Goal: Transaction & Acquisition: Book appointment/travel/reservation

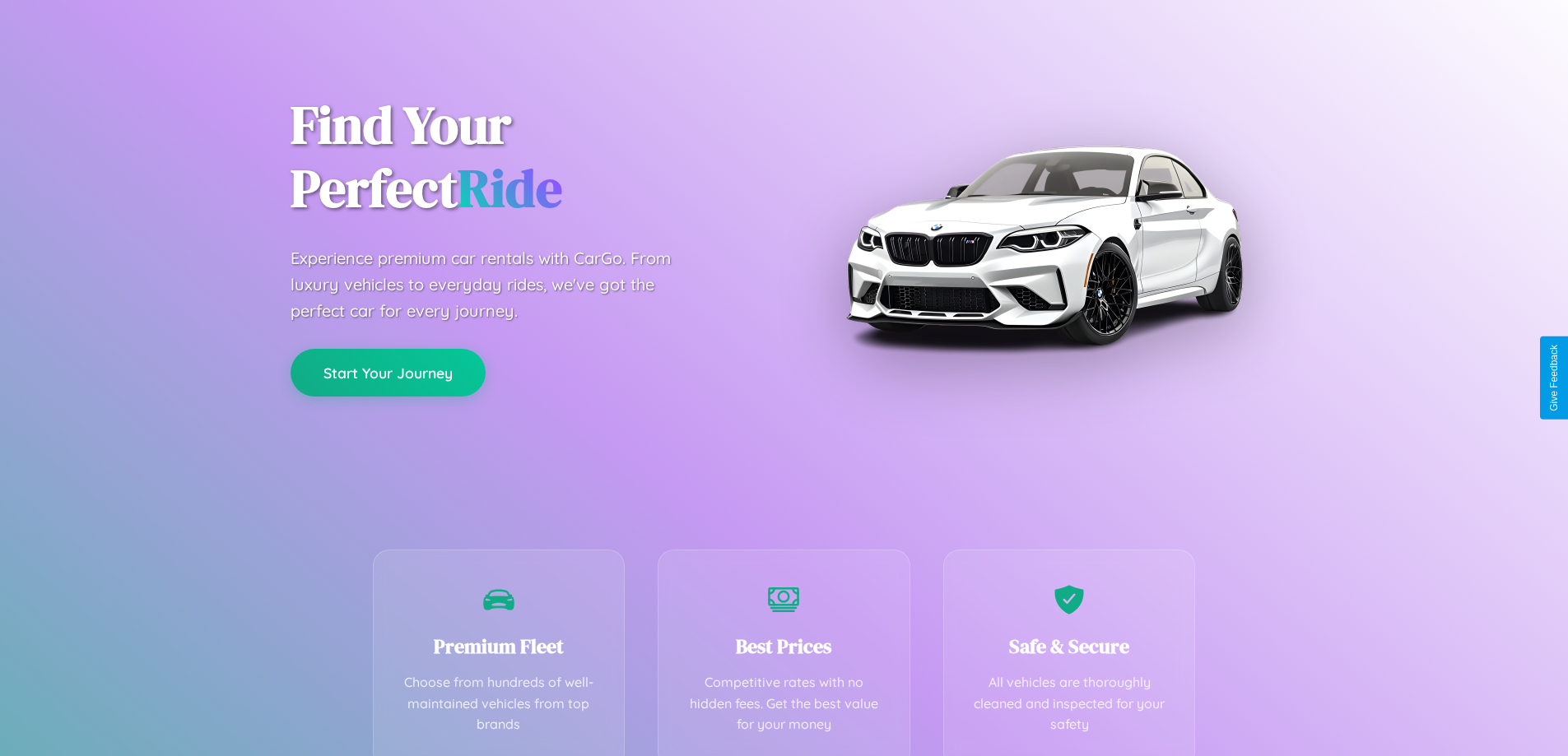
scroll to position [324, 0]
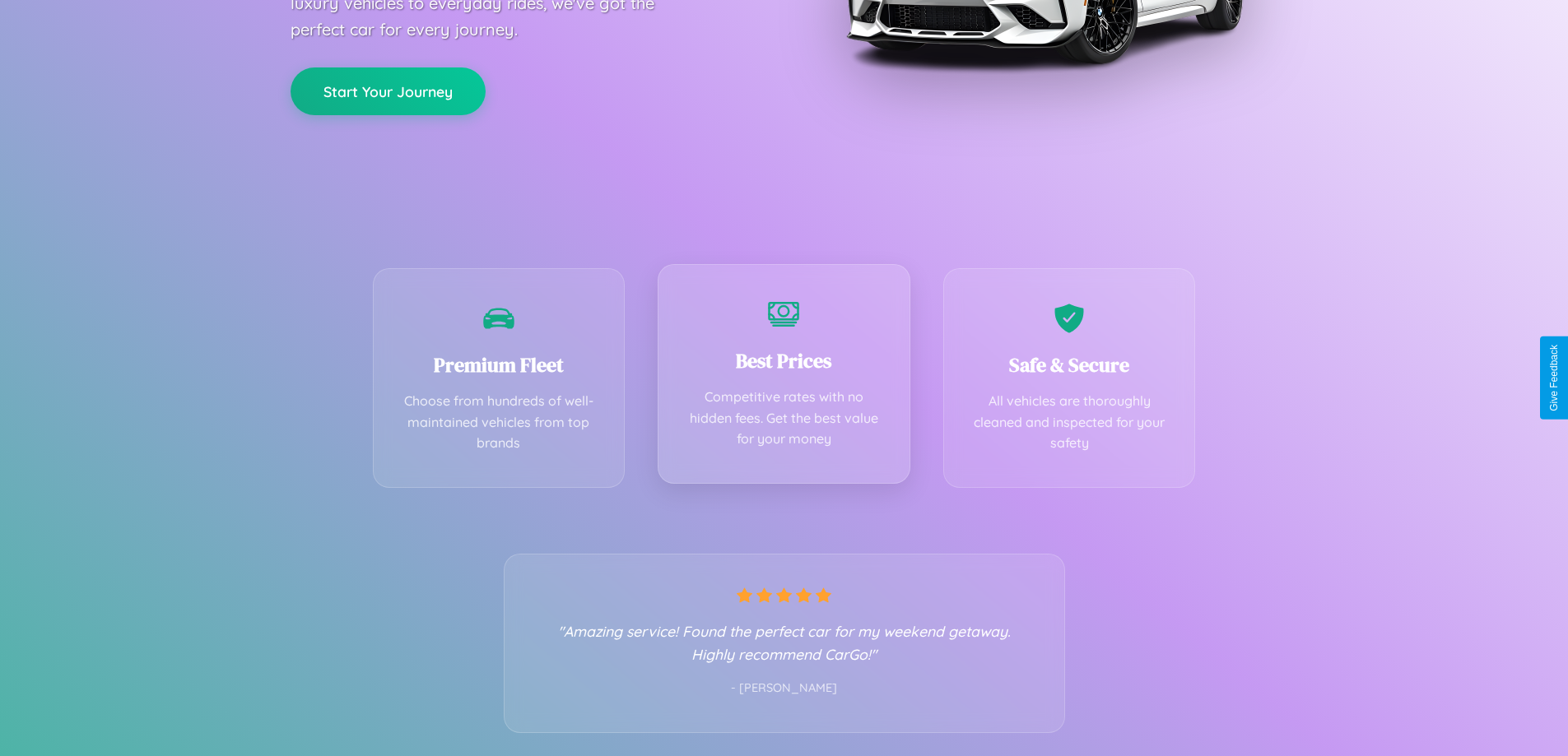
click at [784, 378] on div "Best Prices Competitive rates with no hidden fees. Get the best value for your …" at bounding box center [783, 373] width 252 height 219
click at [387, 90] on button "Start Your Journey" at bounding box center [387, 90] width 195 height 48
click at [387, 89] on button "Start Your Journey" at bounding box center [387, 90] width 195 height 48
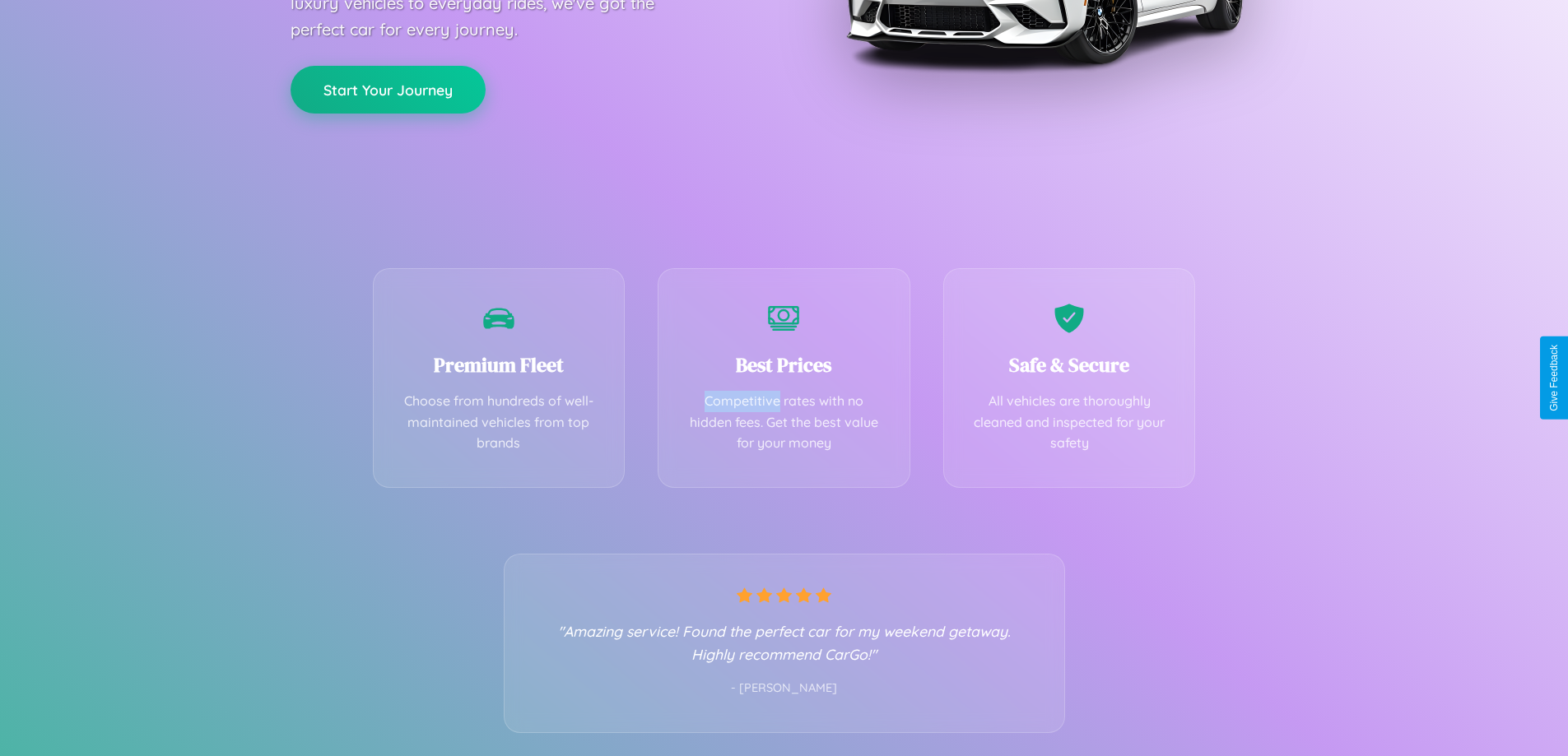
click at [387, 89] on button "Start Your Journey" at bounding box center [387, 90] width 195 height 48
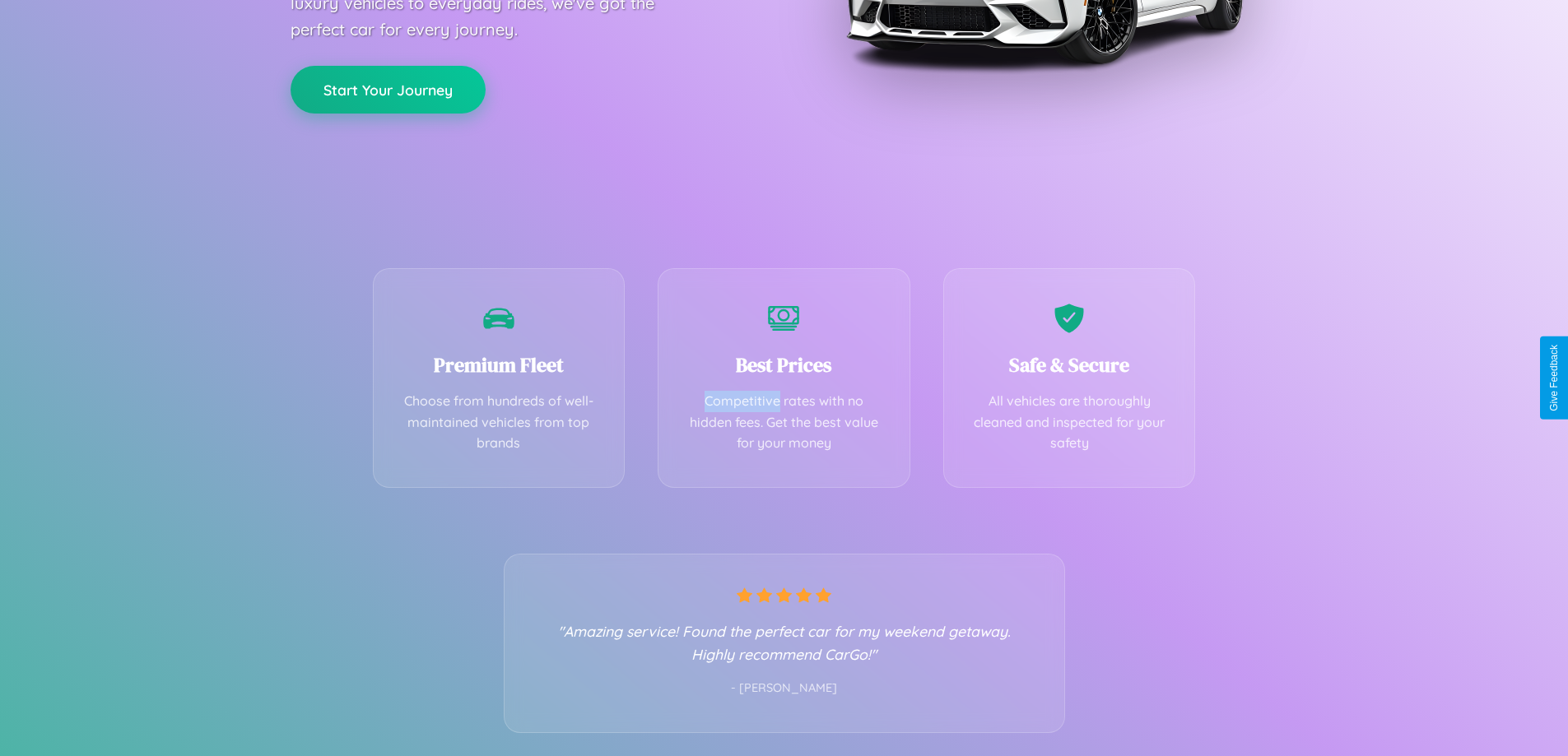
click at [387, 89] on button "Start Your Journey" at bounding box center [387, 90] width 195 height 48
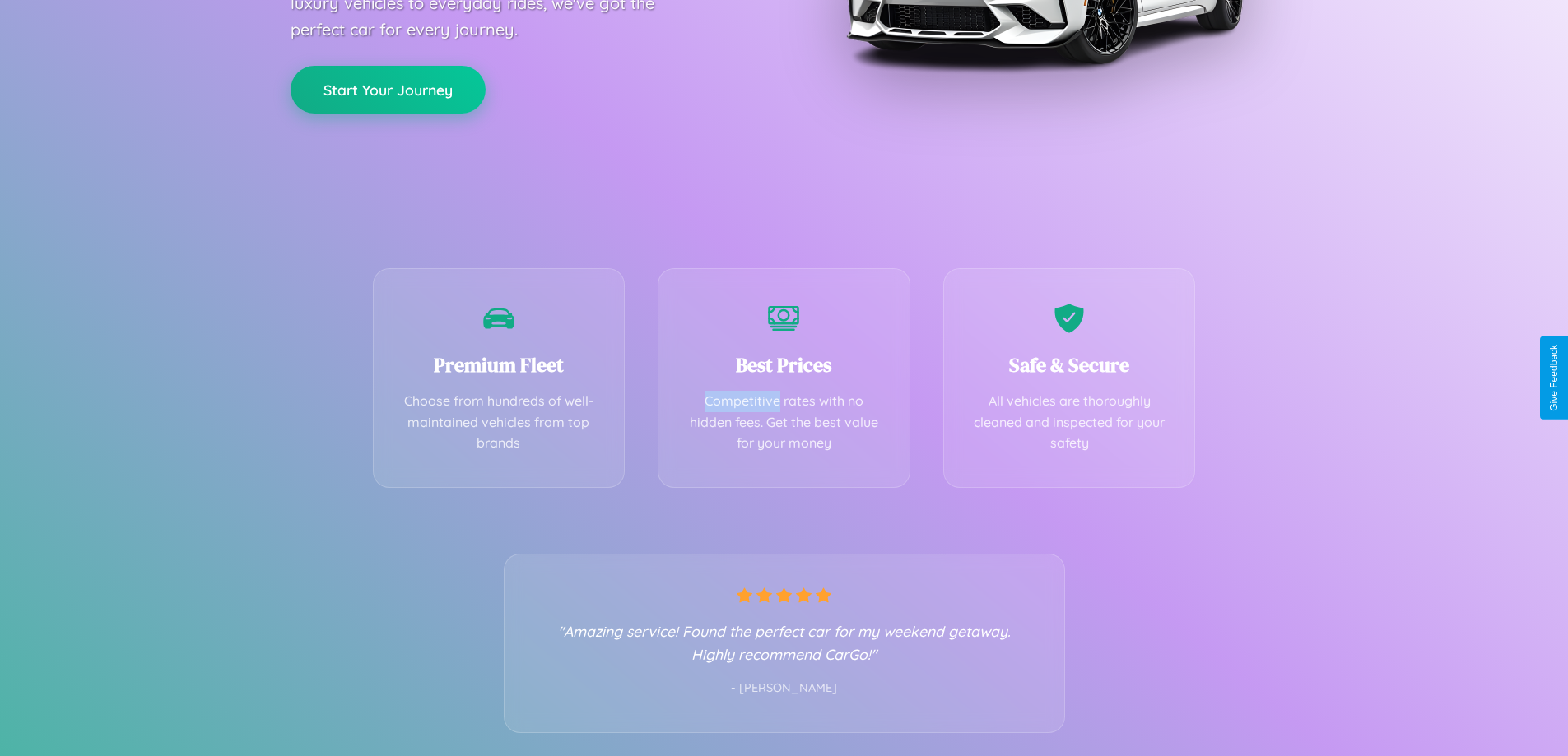
click at [387, 89] on button "Start Your Journey" at bounding box center [387, 90] width 195 height 48
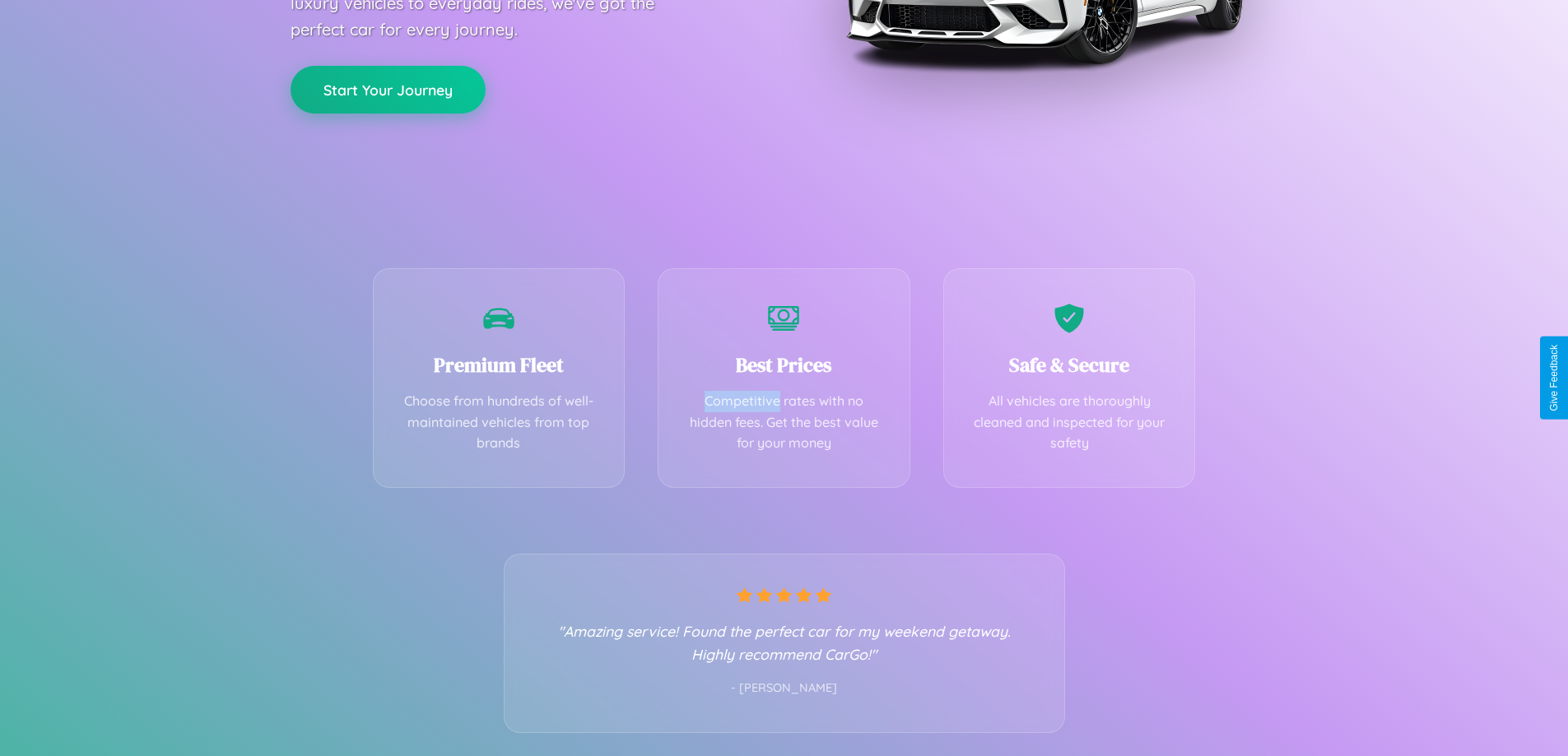
click at [387, 89] on button "Start Your Journey" at bounding box center [387, 90] width 195 height 48
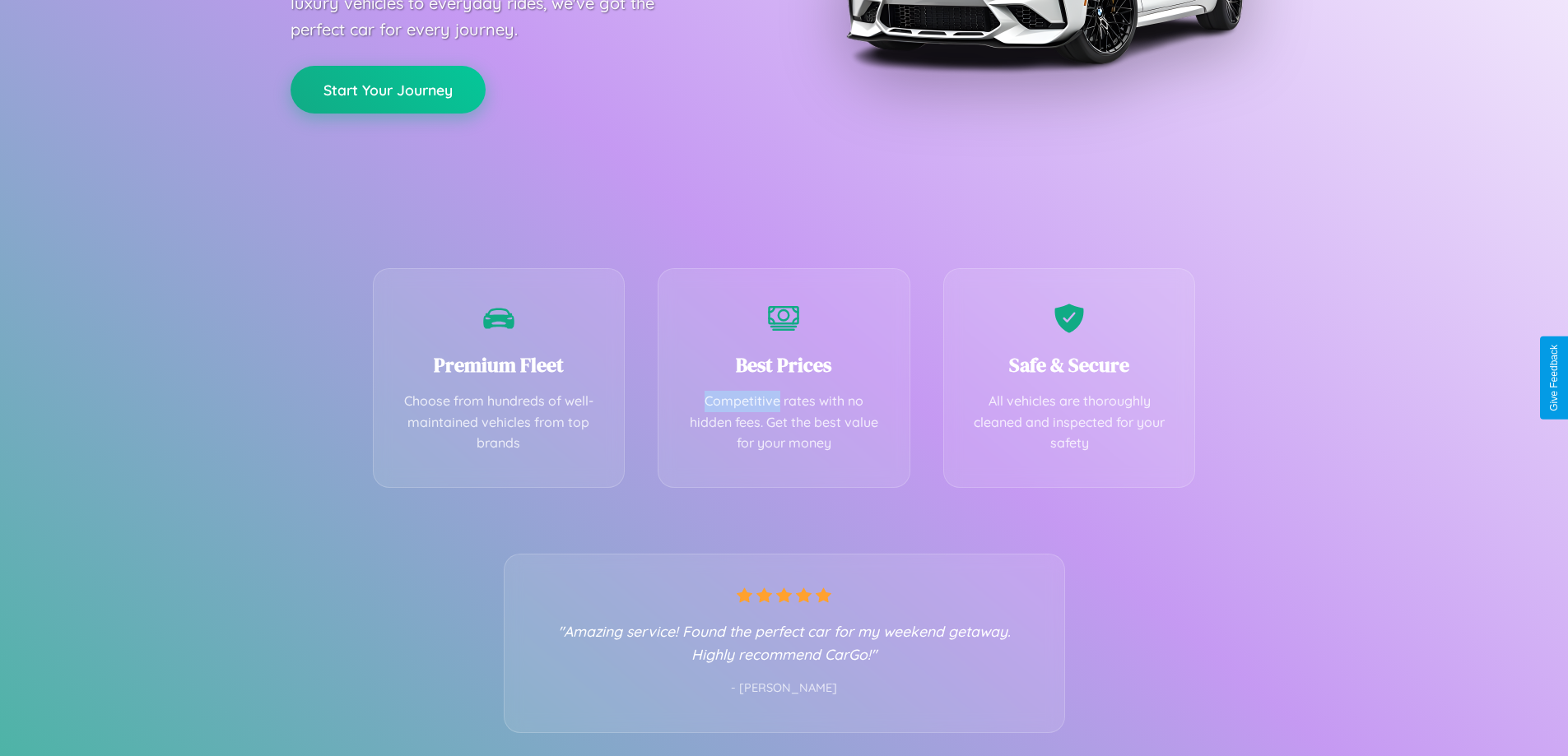
click at [387, 89] on button "Start Your Journey" at bounding box center [387, 90] width 195 height 48
